Goal: Navigation & Orientation: Find specific page/section

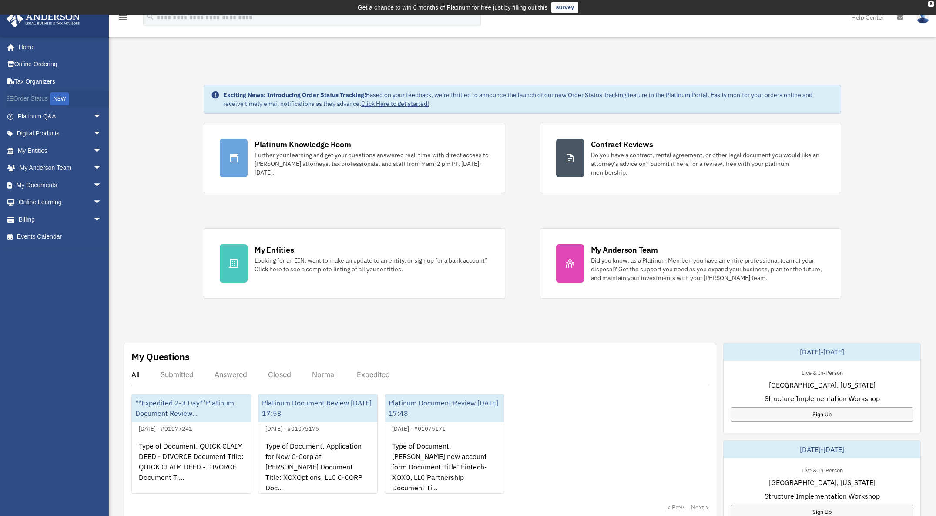
click at [41, 100] on link "Order Status NEW" at bounding box center [60, 99] width 109 height 18
click at [20, 48] on link "Home" at bounding box center [60, 46] width 109 height 17
click at [27, 50] on link "Home" at bounding box center [60, 46] width 109 height 17
click at [46, 29] on link at bounding box center [54, 18] width 109 height 37
click at [30, 49] on link "Home" at bounding box center [60, 46] width 109 height 17
